Goal: Information Seeking & Learning: Learn about a topic

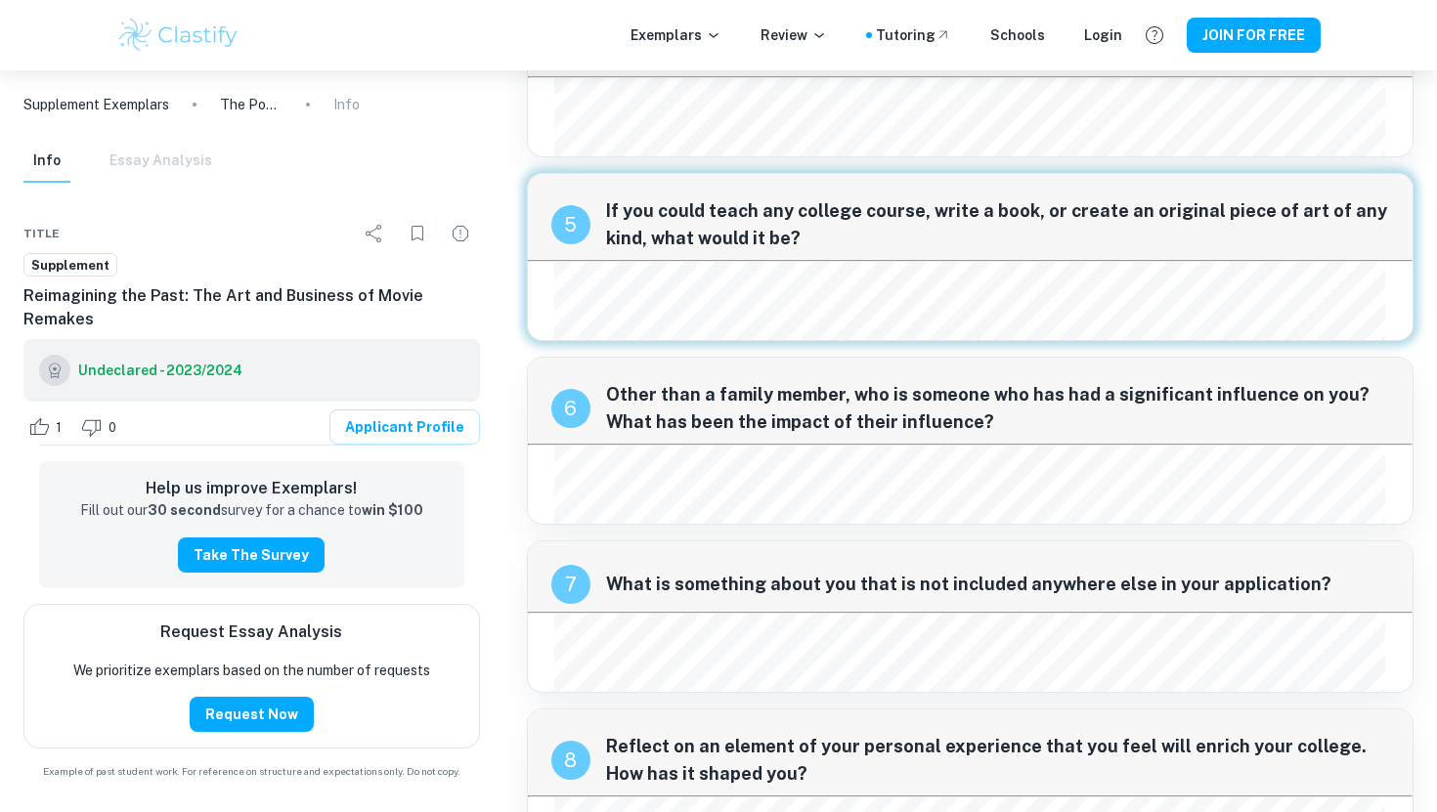
scroll to position [1137, 0]
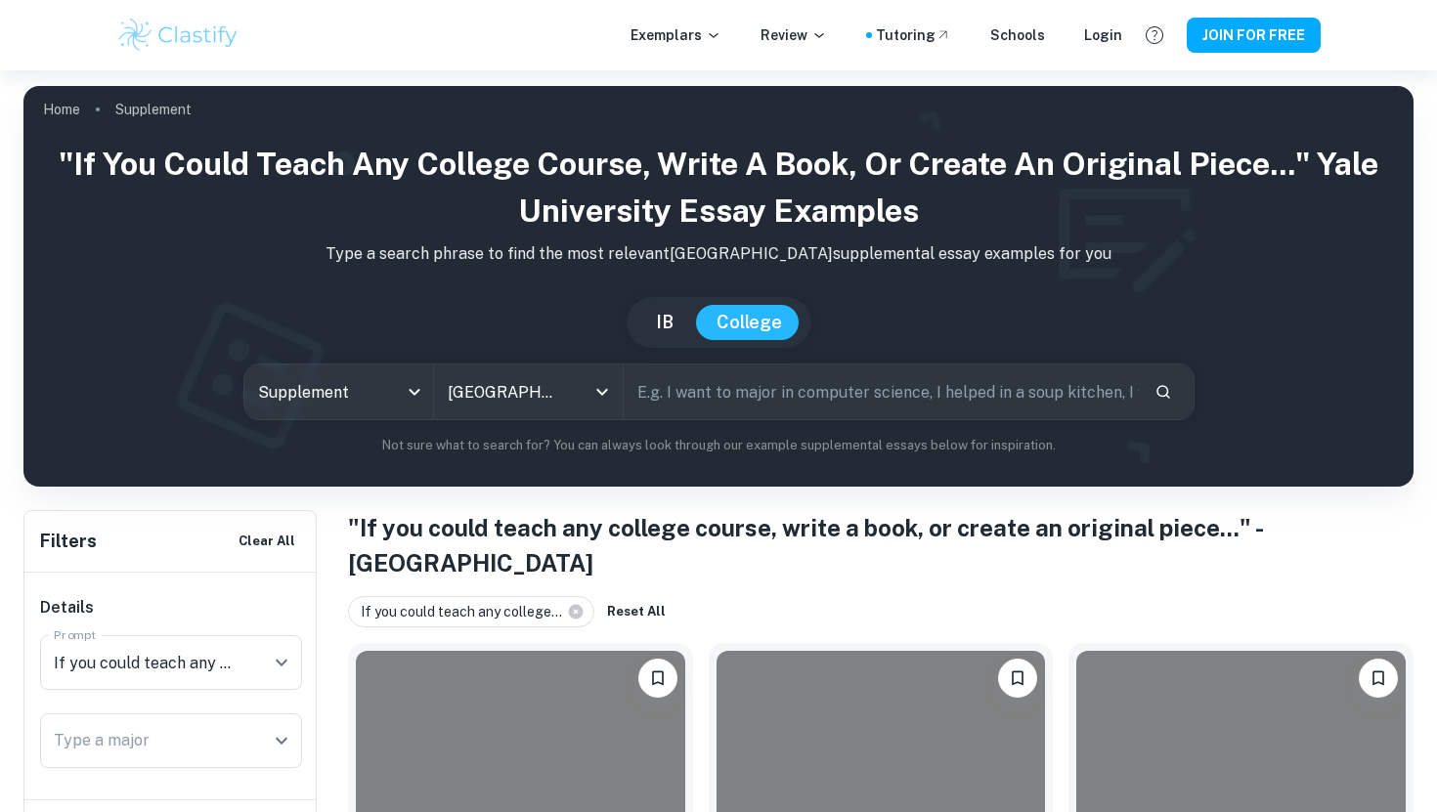
scroll to position [505, 0]
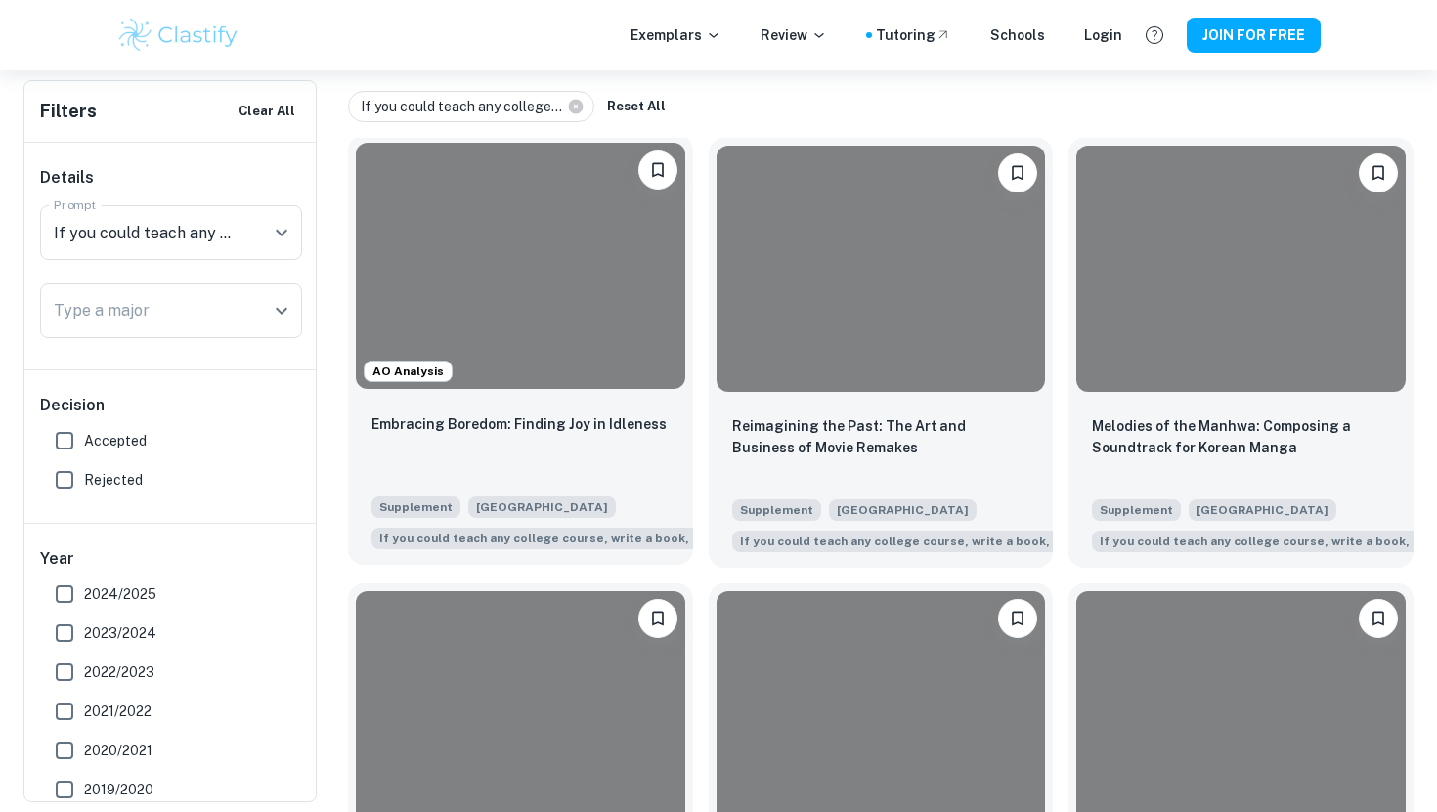
click at [459, 274] on div at bounding box center [520, 266] width 329 height 246
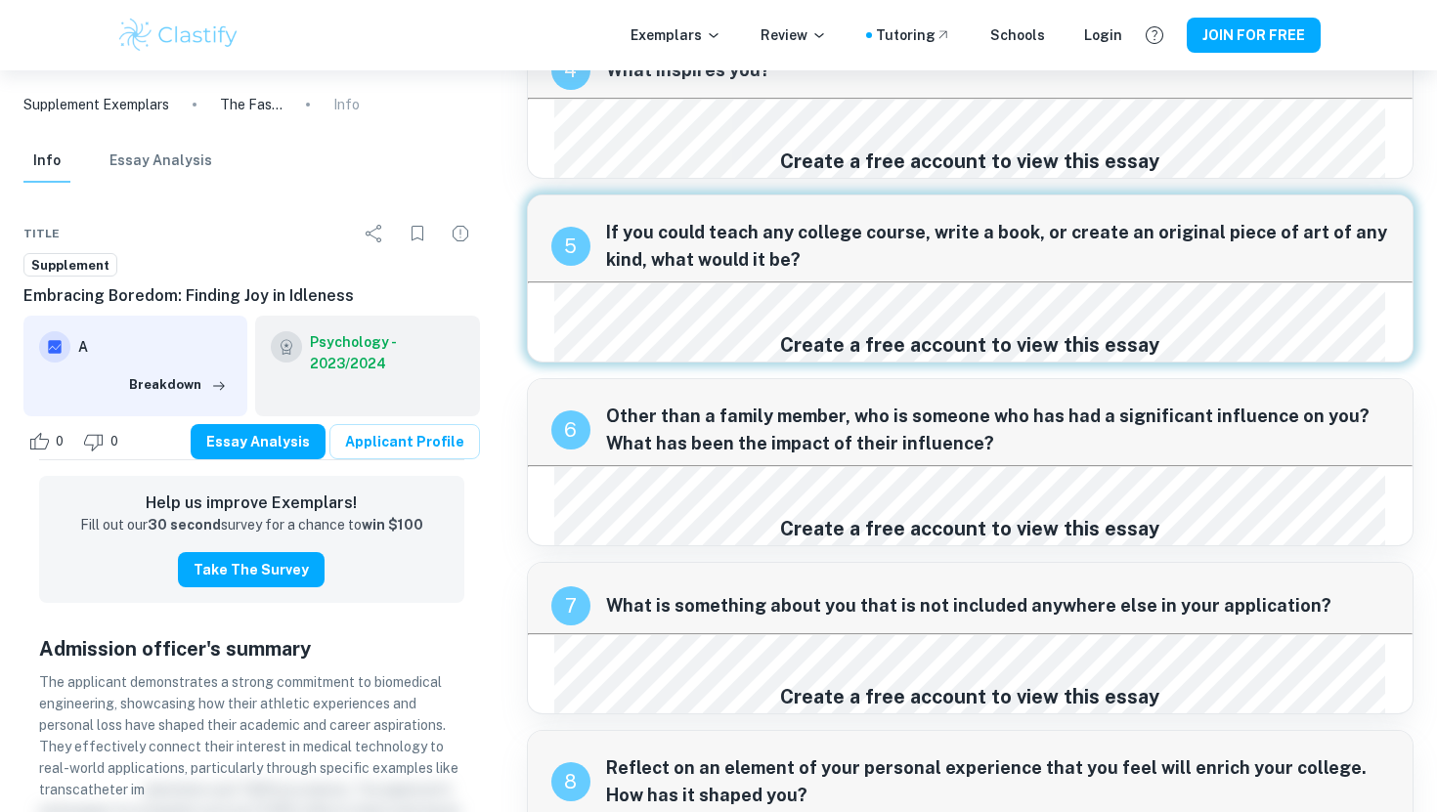
scroll to position [1345, 0]
